Goal: Information Seeking & Learning: Learn about a topic

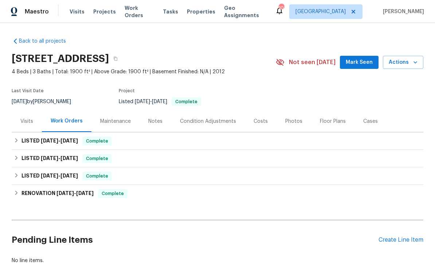
click at [289, 120] on div "Photos" at bounding box center [293, 121] width 17 height 7
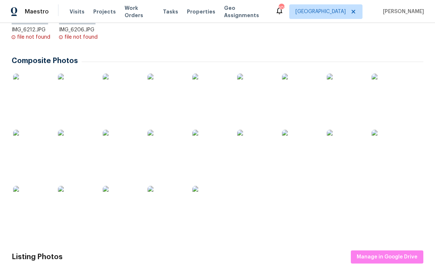
scroll to position [243, 0]
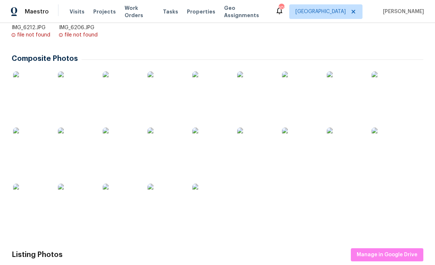
click at [33, 90] on img at bounding box center [31, 89] width 36 height 36
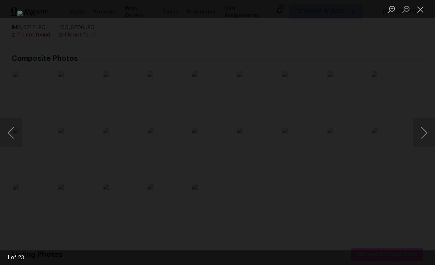
click at [420, 134] on button "Next image" at bounding box center [424, 132] width 22 height 29
click at [421, 133] on button "Next image" at bounding box center [424, 132] width 22 height 29
click at [421, 132] on button "Next image" at bounding box center [424, 132] width 22 height 29
click at [424, 133] on button "Next image" at bounding box center [424, 132] width 22 height 29
click at [422, 129] on button "Next image" at bounding box center [424, 132] width 22 height 29
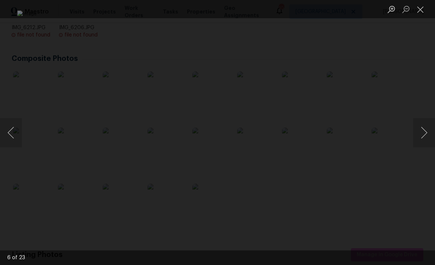
click at [422, 130] on button "Next image" at bounding box center [424, 132] width 22 height 29
click at [422, 133] on button "Next image" at bounding box center [424, 132] width 22 height 29
click at [15, 126] on button "Previous image" at bounding box center [11, 132] width 22 height 29
click at [422, 130] on button "Next image" at bounding box center [424, 132] width 22 height 29
click at [420, 133] on button "Next image" at bounding box center [424, 132] width 22 height 29
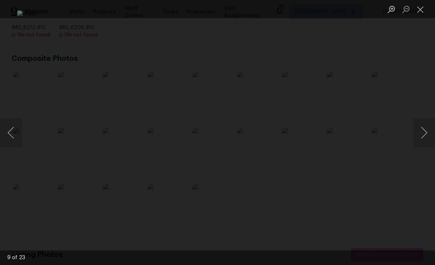
click at [423, 132] on button "Next image" at bounding box center [424, 132] width 22 height 29
click at [419, 133] on button "Next image" at bounding box center [424, 132] width 22 height 29
click at [18, 132] on button "Previous image" at bounding box center [11, 132] width 22 height 29
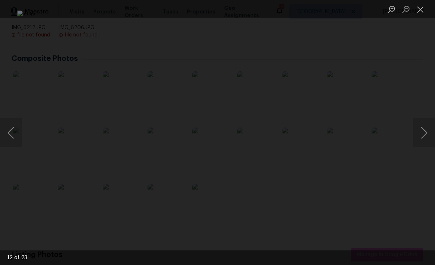
click at [421, 134] on button "Next image" at bounding box center [424, 132] width 22 height 29
click at [419, 135] on button "Next image" at bounding box center [424, 132] width 22 height 29
click at [421, 132] on button "Next image" at bounding box center [424, 132] width 22 height 29
click at [419, 128] on button "Next image" at bounding box center [424, 132] width 22 height 29
click at [419, 130] on button "Next image" at bounding box center [424, 132] width 22 height 29
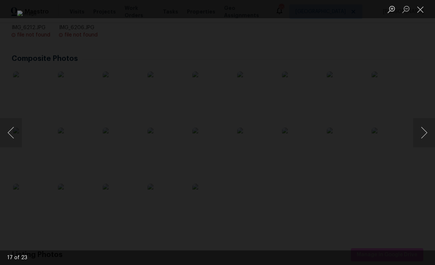
click at [16, 130] on button "Previous image" at bounding box center [11, 132] width 22 height 29
click at [421, 129] on button "Next image" at bounding box center [424, 132] width 22 height 29
click at [423, 132] on button "Next image" at bounding box center [424, 132] width 22 height 29
click at [423, 135] on button "Next image" at bounding box center [424, 132] width 22 height 29
click at [422, 130] on button "Next image" at bounding box center [424, 132] width 22 height 29
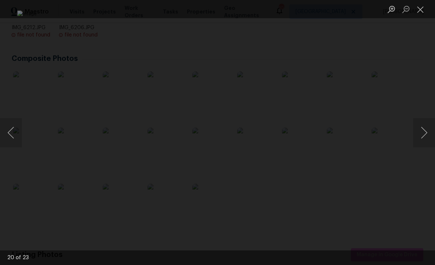
click at [424, 134] on button "Next image" at bounding box center [424, 132] width 22 height 29
click at [420, 128] on button "Next image" at bounding box center [424, 132] width 22 height 29
click at [422, 136] on button "Next image" at bounding box center [424, 132] width 22 height 29
click at [423, 129] on button "Next image" at bounding box center [424, 132] width 22 height 29
click at [423, 130] on button "Next image" at bounding box center [424, 132] width 22 height 29
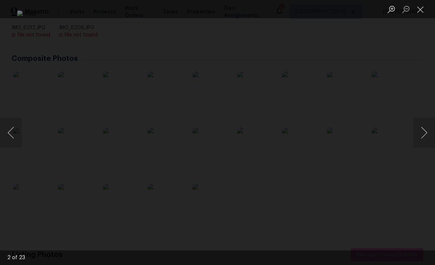
click at [416, 13] on button "Close lightbox" at bounding box center [420, 9] width 15 height 13
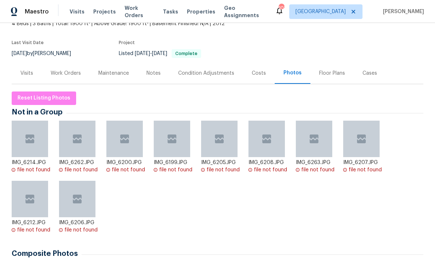
scroll to position [44, 0]
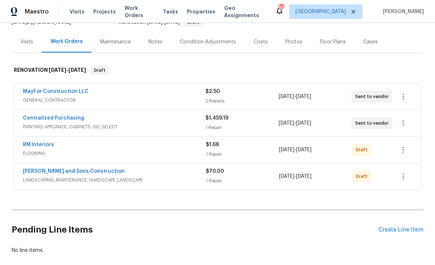
scroll to position [61, 0]
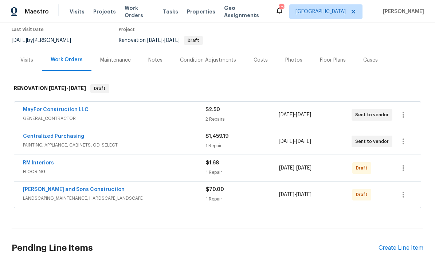
click at [258, 60] on div "Costs" at bounding box center [261, 59] width 14 height 7
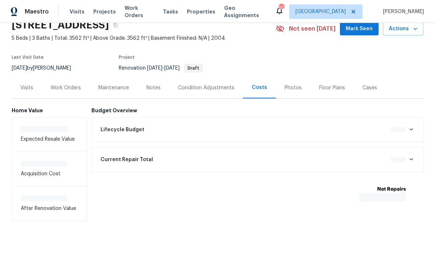
scroll to position [10, 0]
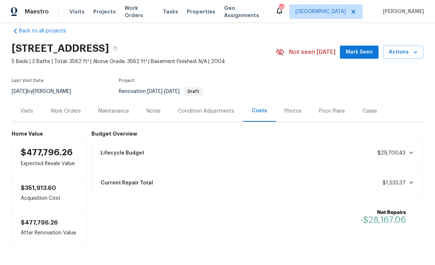
click at [219, 114] on div "Condition Adjustments" at bounding box center [206, 110] width 56 height 7
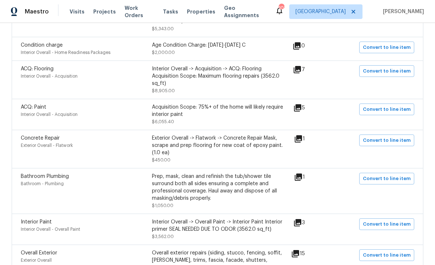
scroll to position [212, 0]
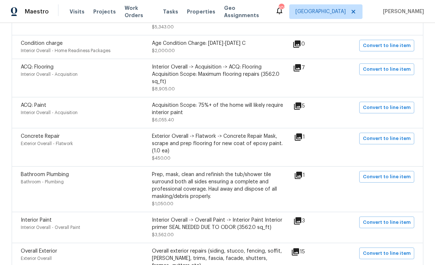
click at [39, 73] on div "Interior Overall - Acquisition" at bounding box center [86, 74] width 131 height 7
click at [301, 68] on icon at bounding box center [297, 67] width 7 height 7
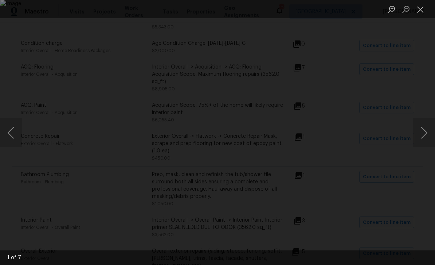
click at [424, 130] on button "Next image" at bounding box center [424, 132] width 22 height 29
click at [424, 133] on button "Next image" at bounding box center [424, 132] width 22 height 29
click at [419, 12] on button "Close lightbox" at bounding box center [420, 9] width 15 height 13
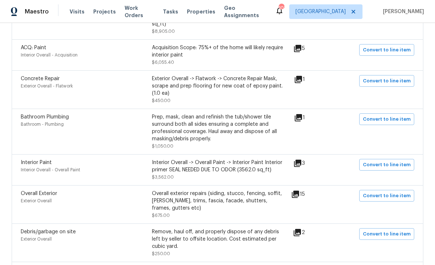
scroll to position [271, 0]
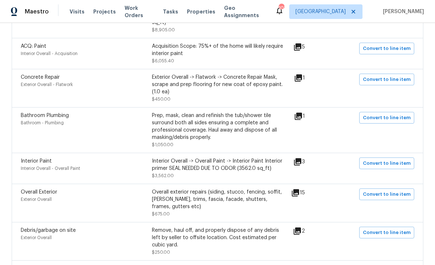
click at [302, 81] on icon at bounding box center [298, 77] width 7 height 7
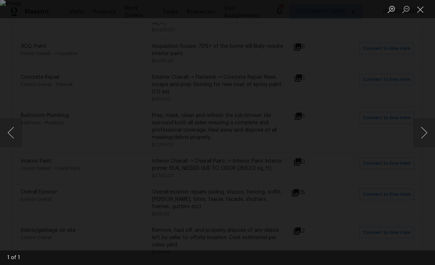
click at [422, 11] on button "Close lightbox" at bounding box center [420, 9] width 15 height 13
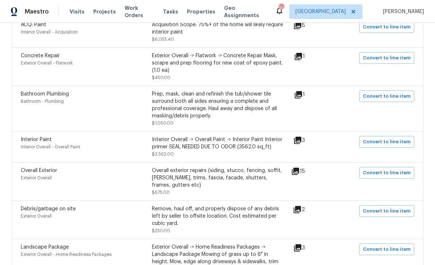
scroll to position [298, 0]
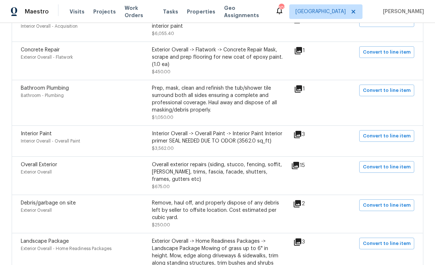
click at [302, 93] on icon at bounding box center [298, 88] width 7 height 7
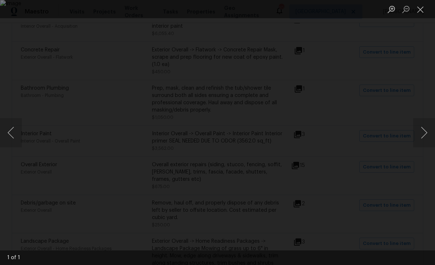
click at [424, 8] on button "Close lightbox" at bounding box center [420, 9] width 15 height 13
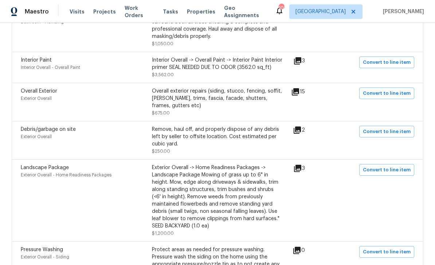
scroll to position [375, 0]
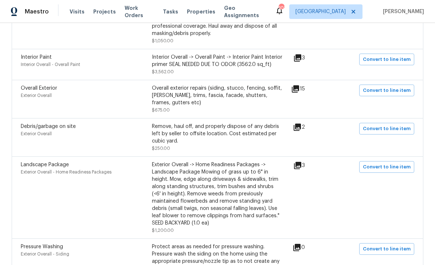
click at [300, 92] on icon at bounding box center [295, 89] width 9 height 9
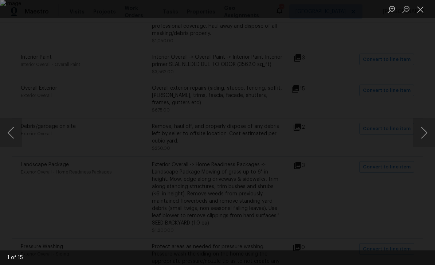
click at [422, 135] on button "Next image" at bounding box center [424, 132] width 22 height 29
click at [423, 132] on button "Next image" at bounding box center [424, 132] width 22 height 29
click at [418, 15] on button "Close lightbox" at bounding box center [420, 9] width 15 height 13
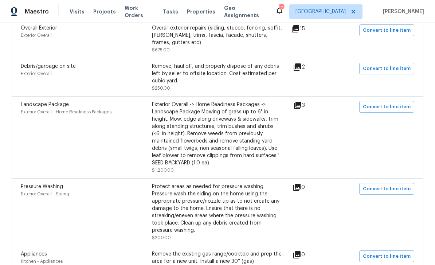
scroll to position [435, 0]
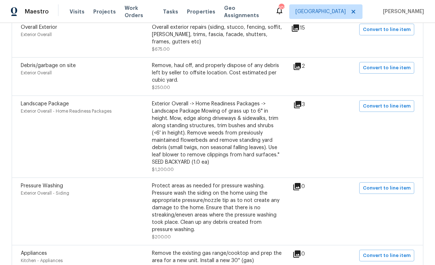
click at [302, 66] on icon at bounding box center [297, 66] width 9 height 9
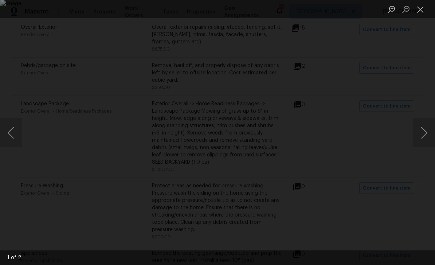
click at [420, 13] on button "Close lightbox" at bounding box center [420, 9] width 15 height 13
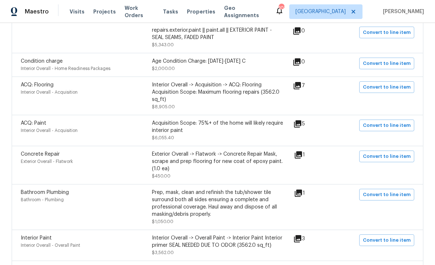
scroll to position [193, 0]
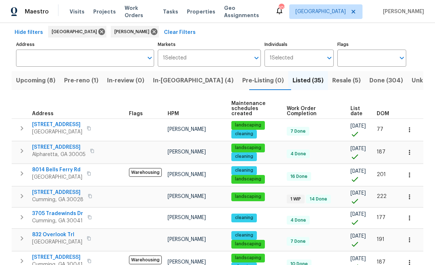
scroll to position [33, 0]
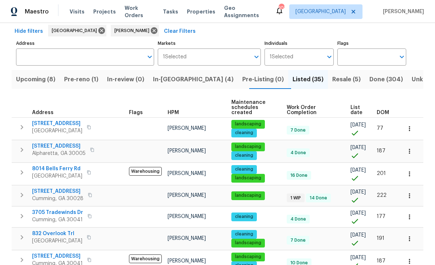
click at [38, 79] on span "Upcoming (8)" at bounding box center [35, 79] width 39 height 10
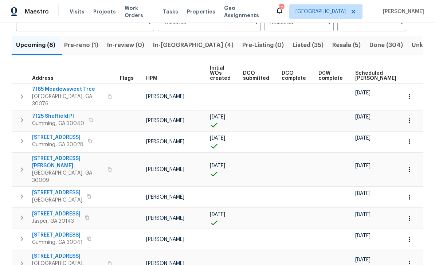
scroll to position [67, 0]
click at [83, 48] on span "Pre-reno (1)" at bounding box center [81, 45] width 34 height 10
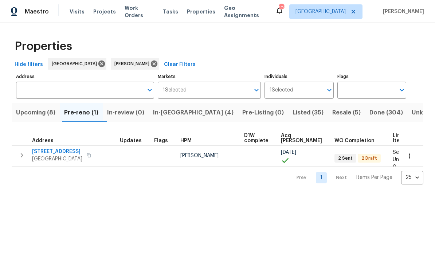
click at [34, 112] on span "Upcoming (8)" at bounding box center [35, 112] width 39 height 10
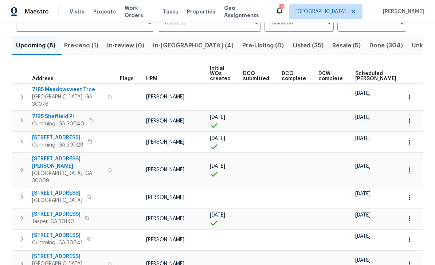
scroll to position [67, 0]
click at [332, 44] on span "Resale (5)" at bounding box center [346, 45] width 28 height 10
